Goal: Task Accomplishment & Management: Use online tool/utility

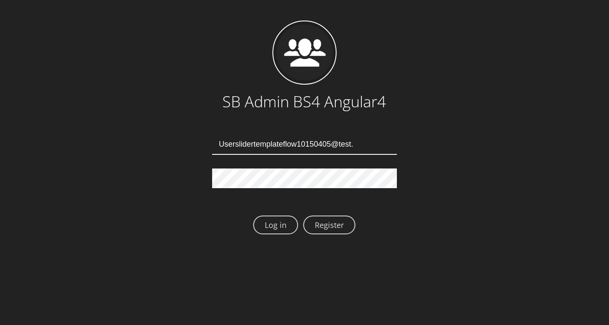
type input "Userslidertemplateflow10150405@test.qa"
type input "Userslidertemplateflow10150408@test.qa"
